Goal: Task Accomplishment & Management: Manage account settings

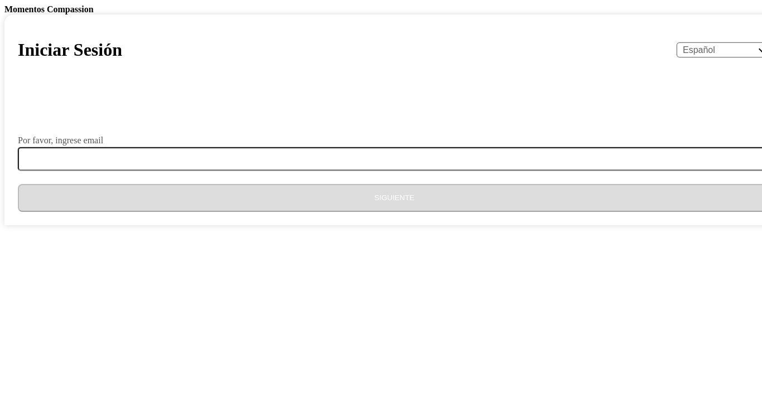
select select "es"
drag, startPoint x: 0, startPoint y: 0, endPoint x: 152, endPoint y: 3, distance: 152.4
click at [152, 4] on body "Momentos Compassion Iniciar Sesión English Español Français አማርኛ ဗမာ bahasa Ind…" at bounding box center [380, 114] width 753 height 221
click at [150, 4] on body "Momentos Compassion Iniciar Sesión English Español Français አማርኛ ဗမာ bahasa Ind…" at bounding box center [380, 114] width 753 height 221
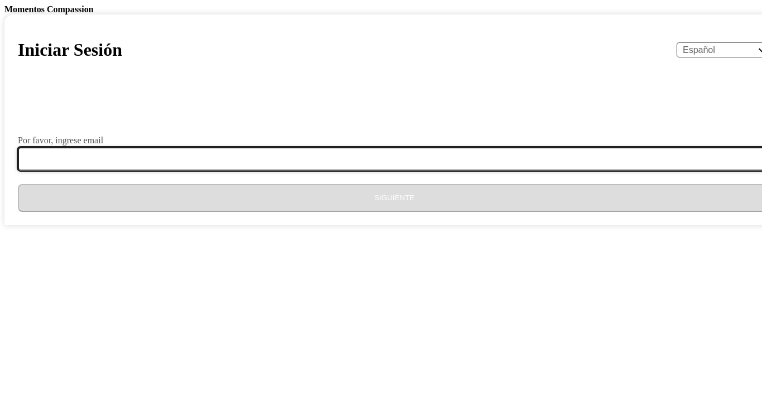
click at [299, 171] on input "Por favor, ingrese email" at bounding box center [401, 158] width 767 height 23
type input "estelita503cdi@gmail.com"
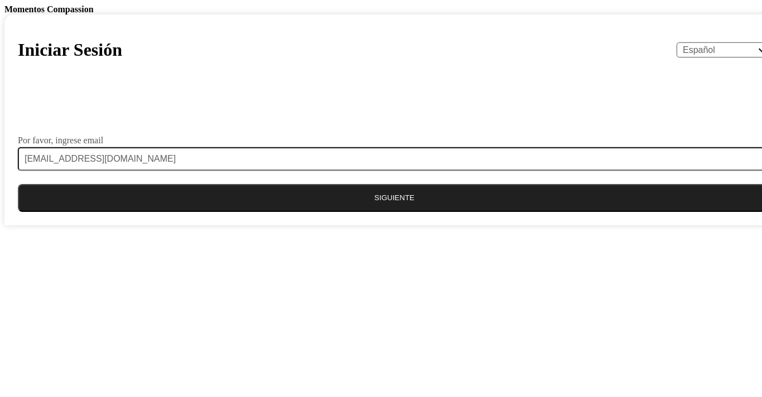
click at [326, 212] on button "Siguiente" at bounding box center [394, 198] width 753 height 28
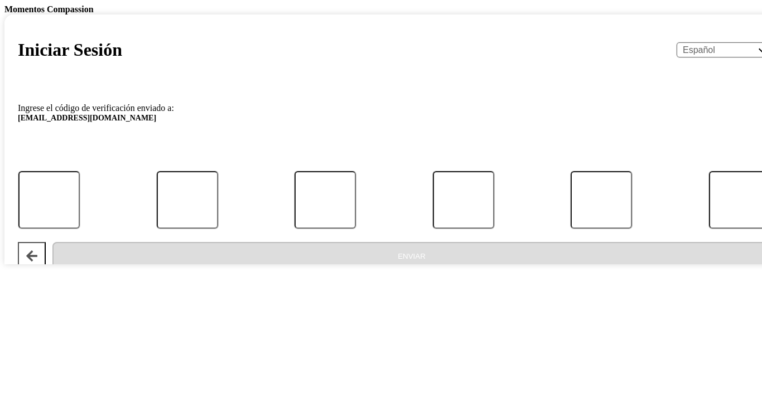
click at [333, 165] on div at bounding box center [394, 151] width 753 height 28
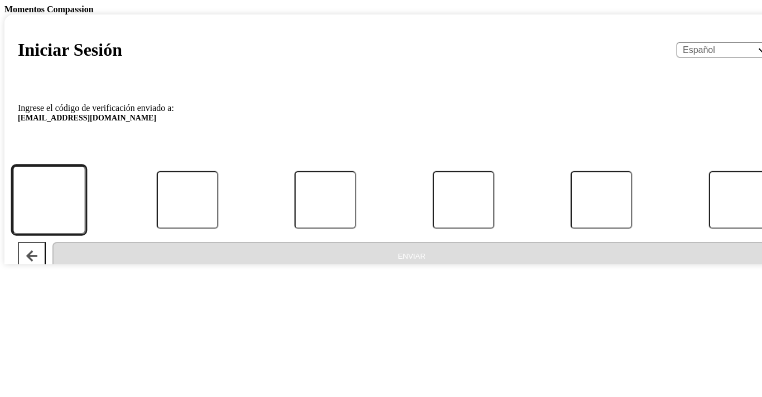
click at [86, 235] on input "Código" at bounding box center [49, 200] width 74 height 69
type input "3"
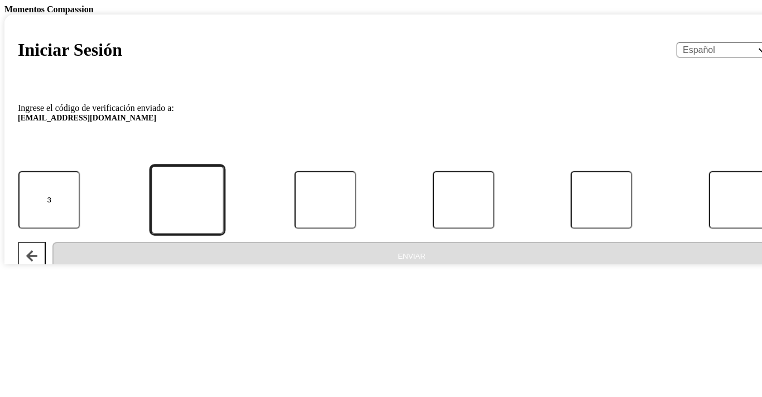
type input "3"
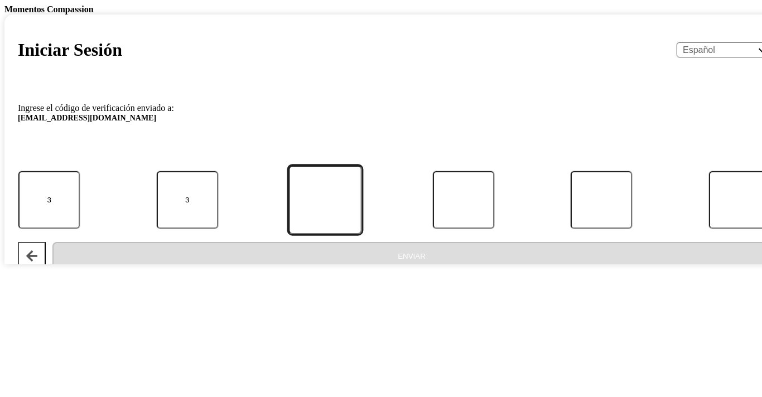
type input "9"
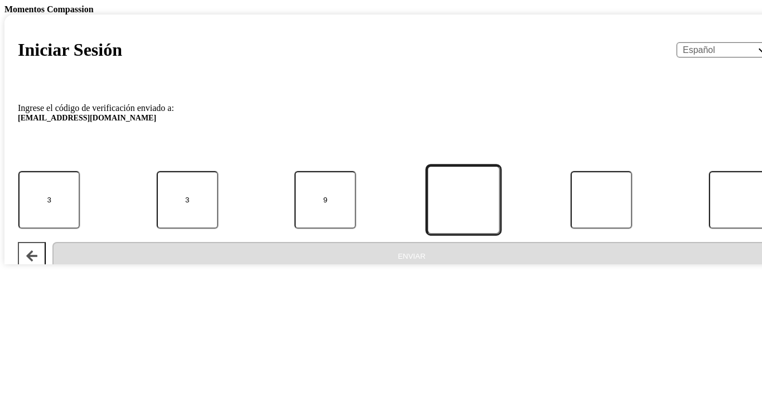
type input "8"
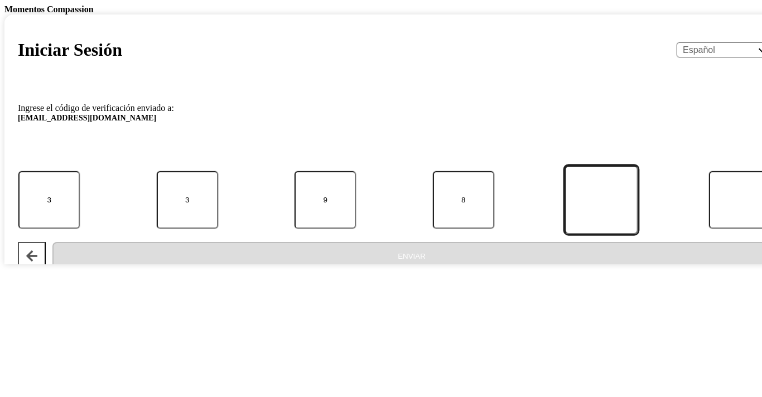
type input "8"
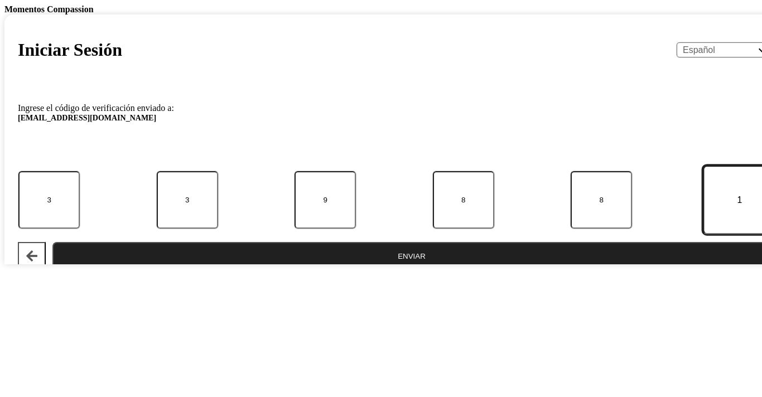
type input "1"
click at [391, 270] on button "Enviar" at bounding box center [411, 256] width 719 height 28
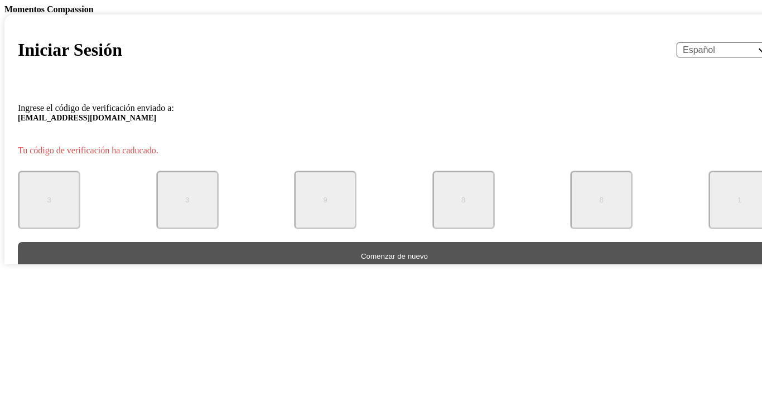
click at [406, 270] on button "Comenzar de nuevo" at bounding box center [394, 256] width 753 height 28
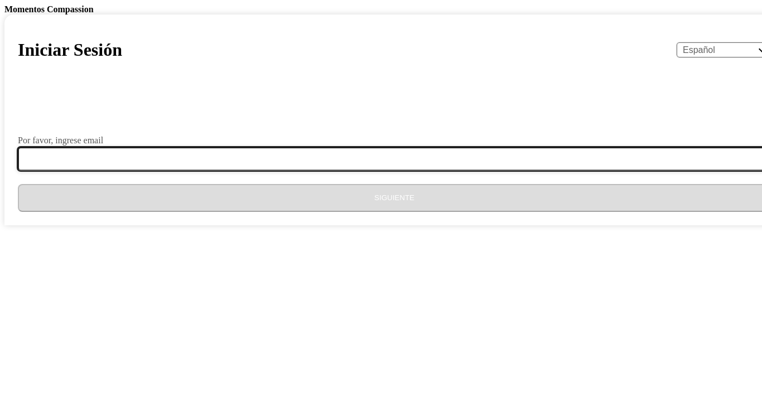
click at [398, 171] on input "Por favor, ingrese email" at bounding box center [401, 158] width 767 height 23
type input "estelita503cdi@gmail.com"
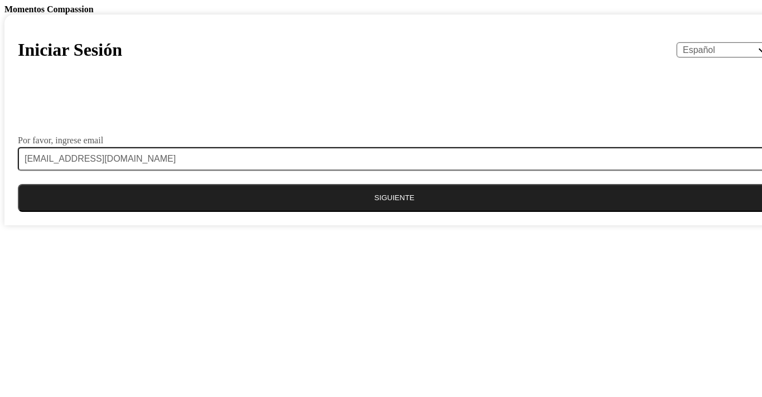
click at [402, 212] on button "Siguiente" at bounding box center [394, 198] width 753 height 28
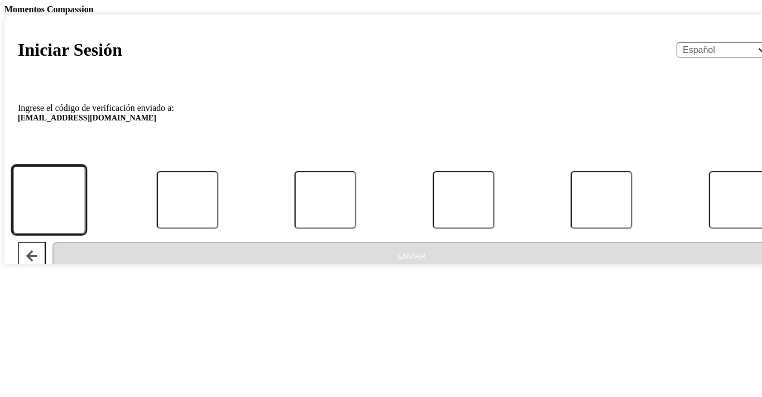
click at [86, 235] on input "Código" at bounding box center [49, 200] width 74 height 69
type input "3"
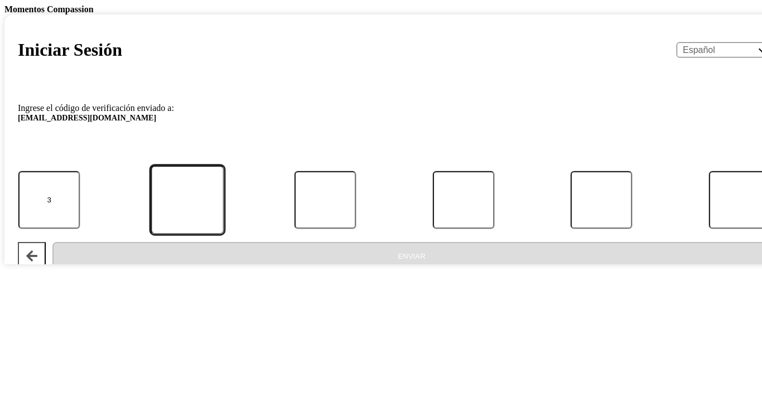
type input "3"
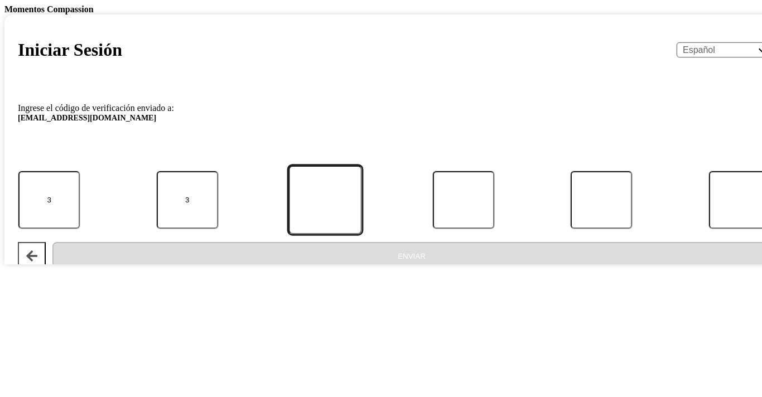
type input "9"
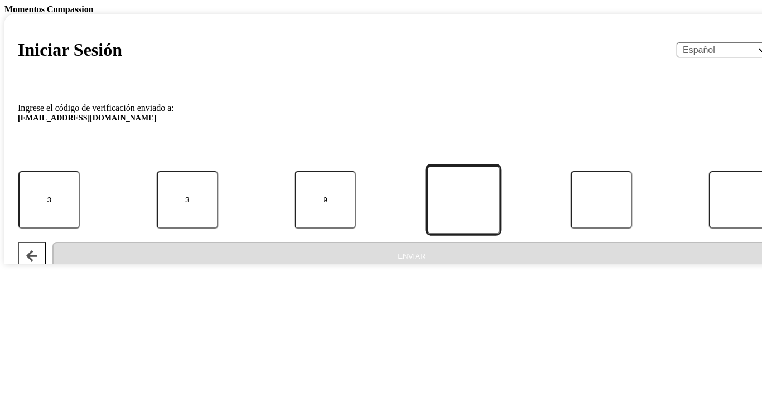
type input "8"
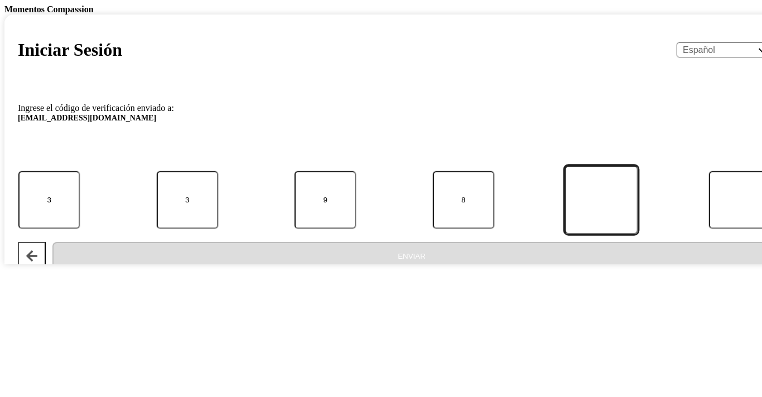
type input "8"
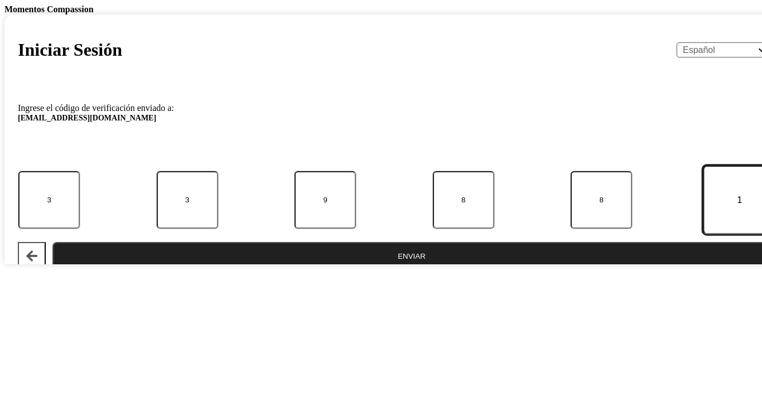
type input "1"
click at [404, 270] on button "Enviar" at bounding box center [411, 256] width 719 height 28
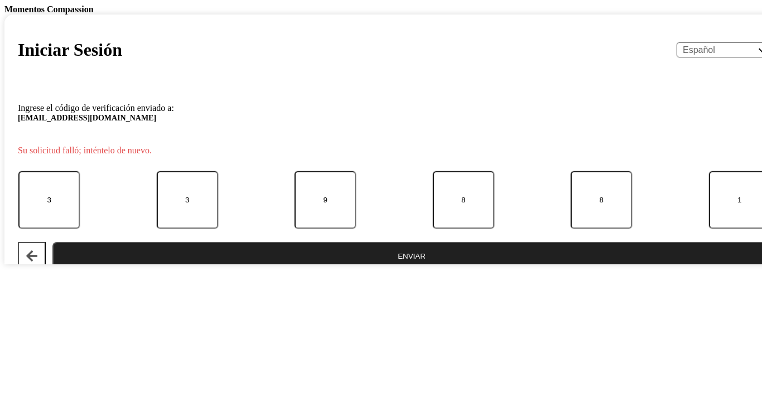
click at [404, 270] on button "Enviar" at bounding box center [411, 256] width 719 height 28
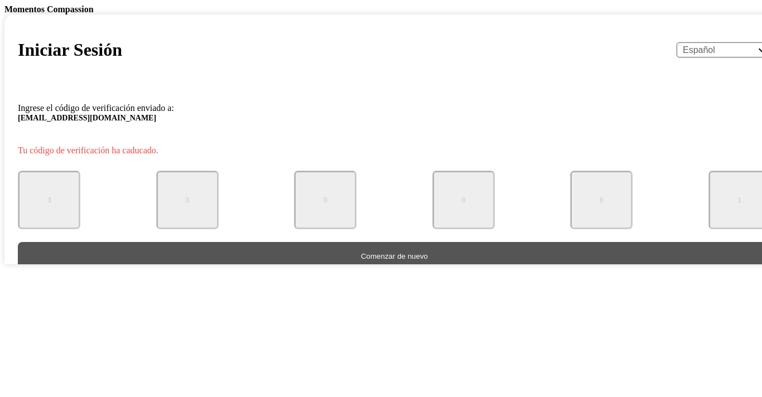
click at [419, 270] on button "Comenzar de nuevo" at bounding box center [394, 256] width 753 height 28
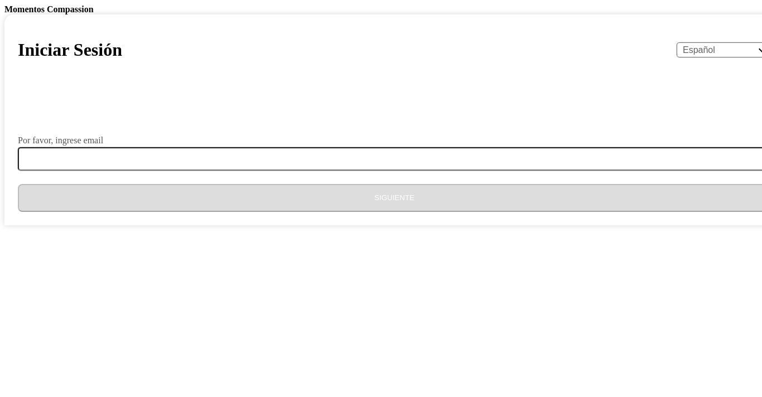
click at [385, 212] on form "Por favor, ingrese email Siguiente" at bounding box center [394, 153] width 753 height 117
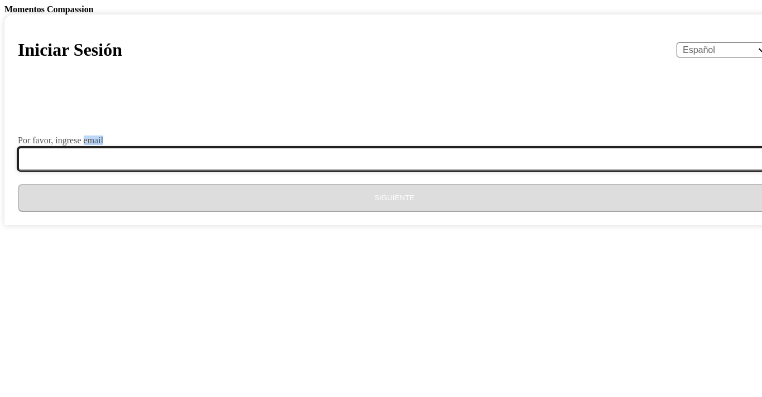
click at [348, 171] on input "Por favor, ingrese email" at bounding box center [401, 158] width 767 height 23
type input "estelita503cdi@gmail.com"
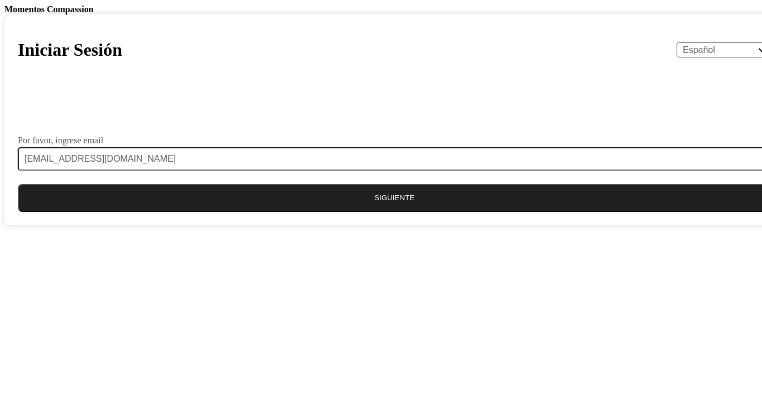
click at [373, 212] on button "Siguiente" at bounding box center [394, 198] width 753 height 28
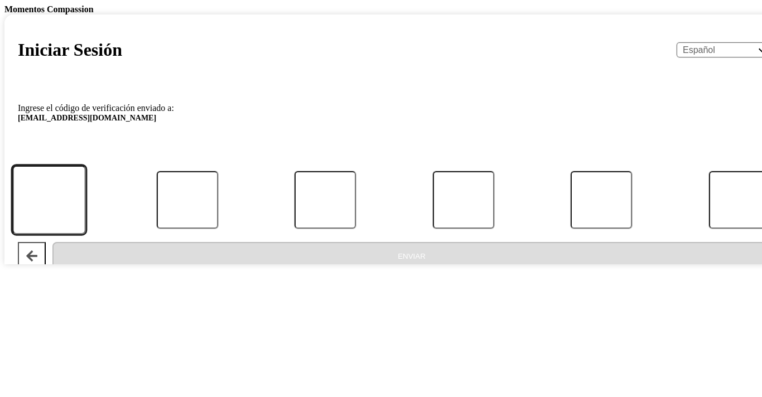
drag, startPoint x: 264, startPoint y: 323, endPoint x: 251, endPoint y: 405, distance: 82.5
click at [251, 269] on html "Momentos Compassion Iniciar Sesión English Español Français አማርኛ ဗမာ bahasa Ind…" at bounding box center [381, 134] width 762 height 269
click at [86, 235] on input "Código" at bounding box center [49, 200] width 74 height 69
type input "7"
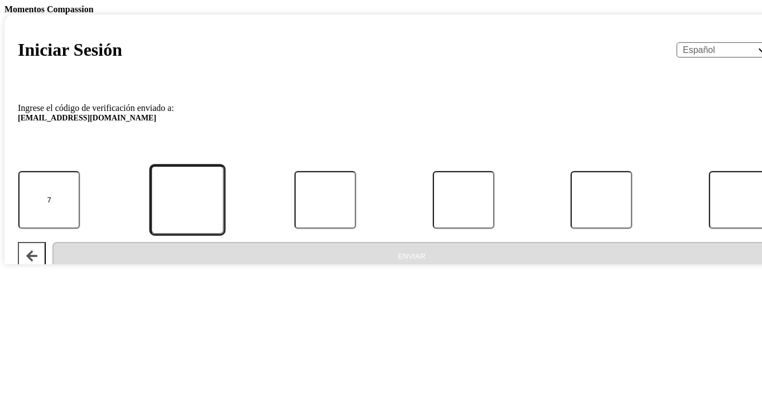
type input "5"
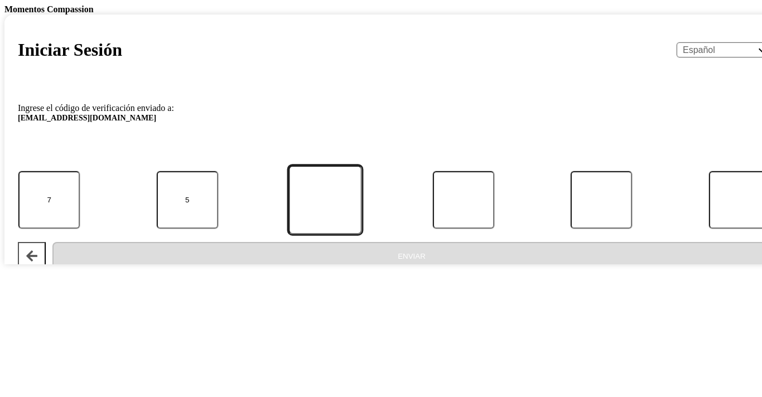
type input "4"
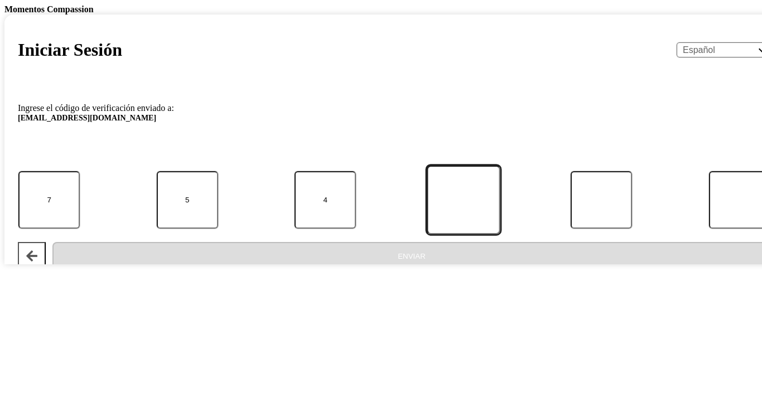
type input "7"
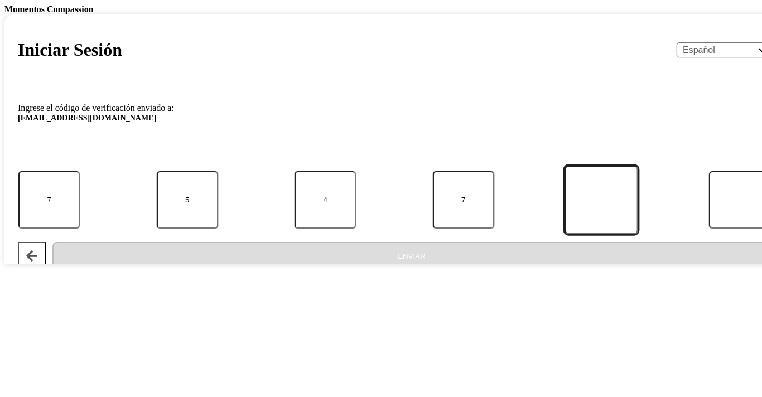
type input "5"
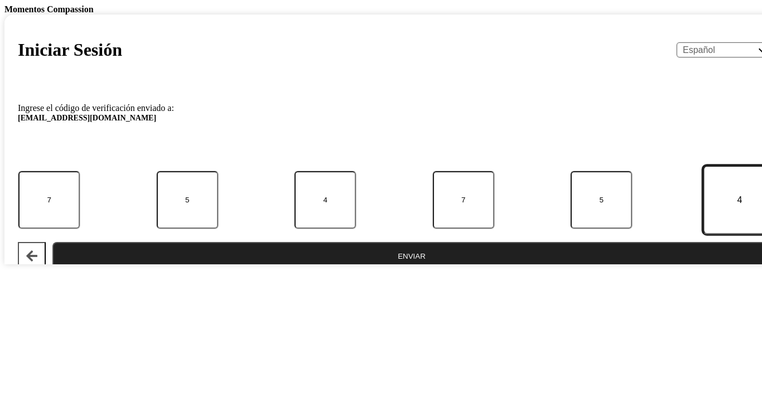
type input "4"
click at [376, 270] on button "Enviar" at bounding box center [411, 256] width 719 height 28
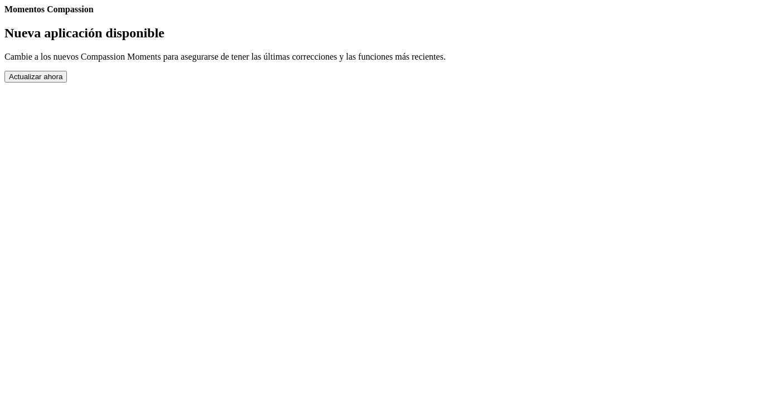
click at [67, 83] on button "Actualizar ahora" at bounding box center [35, 77] width 63 height 12
